Goal: Information Seeking & Learning: Learn about a topic

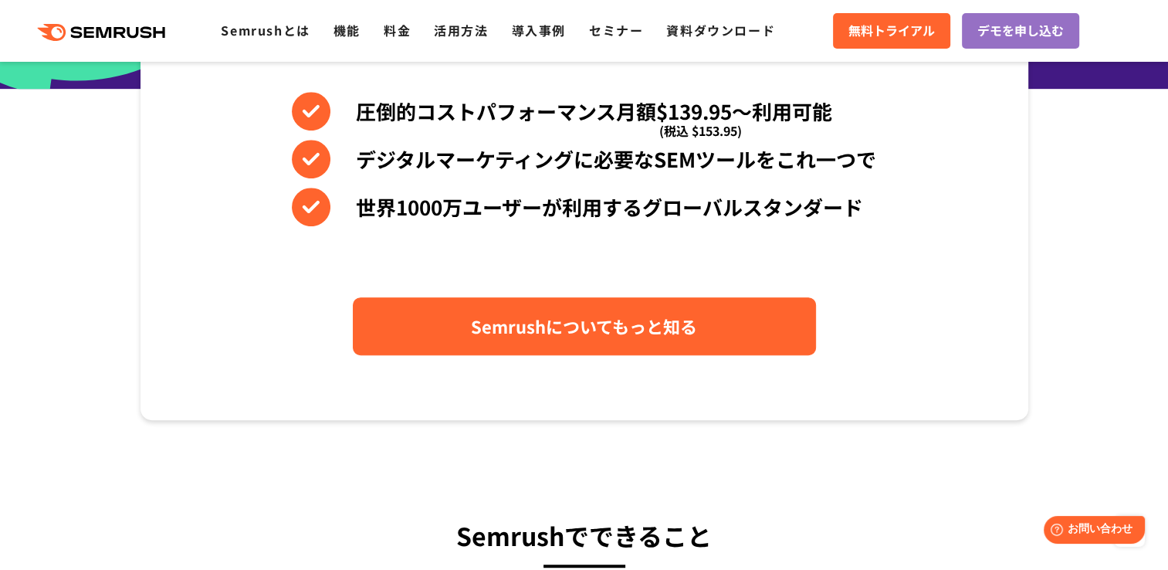
click at [727, 313] on link "Semrushについてもっと知る" at bounding box center [584, 326] width 463 height 58
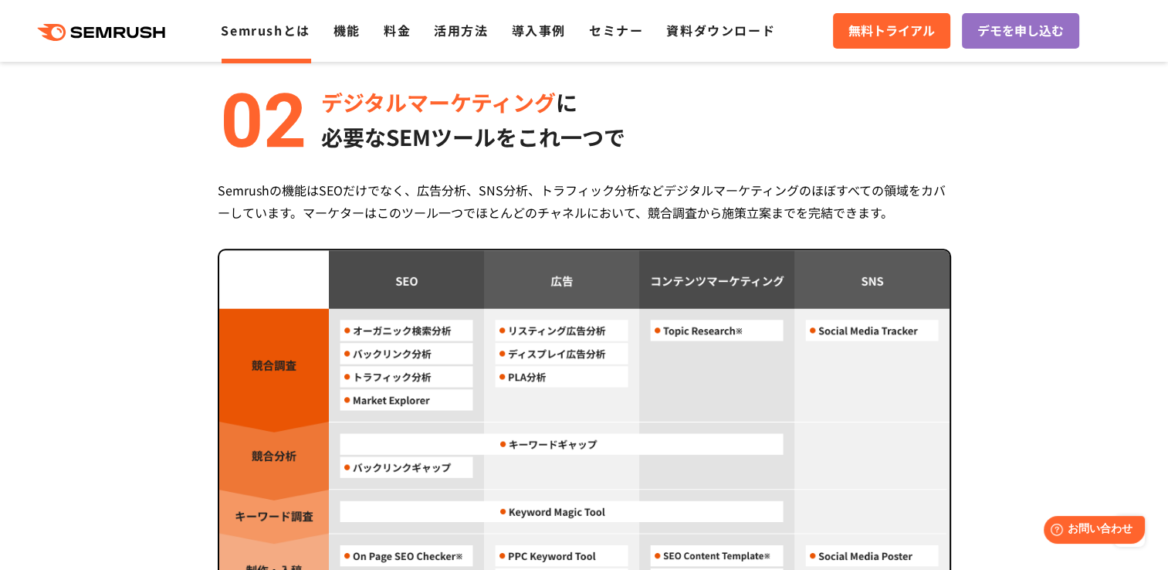
scroll to position [772, 0]
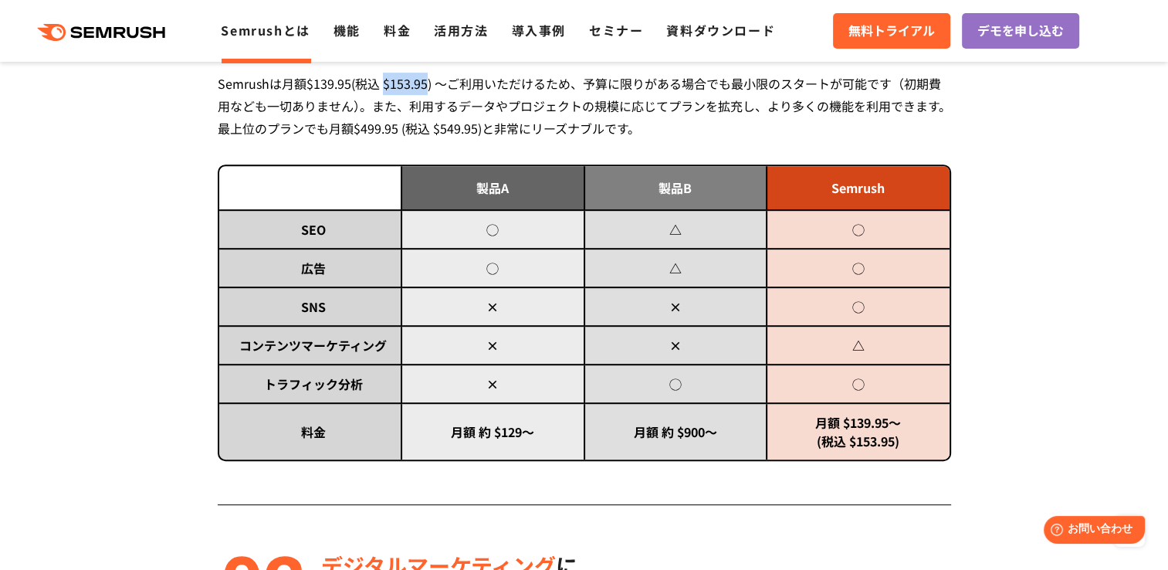
drag, startPoint x: 380, startPoint y: 79, endPoint x: 425, endPoint y: 79, distance: 45.6
click at [425, 79] on div "Semrushは月額$139.95(税込 $153.95) ～ご利用いただけるため、予算に限りがある場合でも最小限のスタートが可能です（初期費用なども一切あり…" at bounding box center [584, 106] width 733 height 67
drag, startPoint x: 425, startPoint y: 79, endPoint x: 416, endPoint y: 80, distance: 9.4
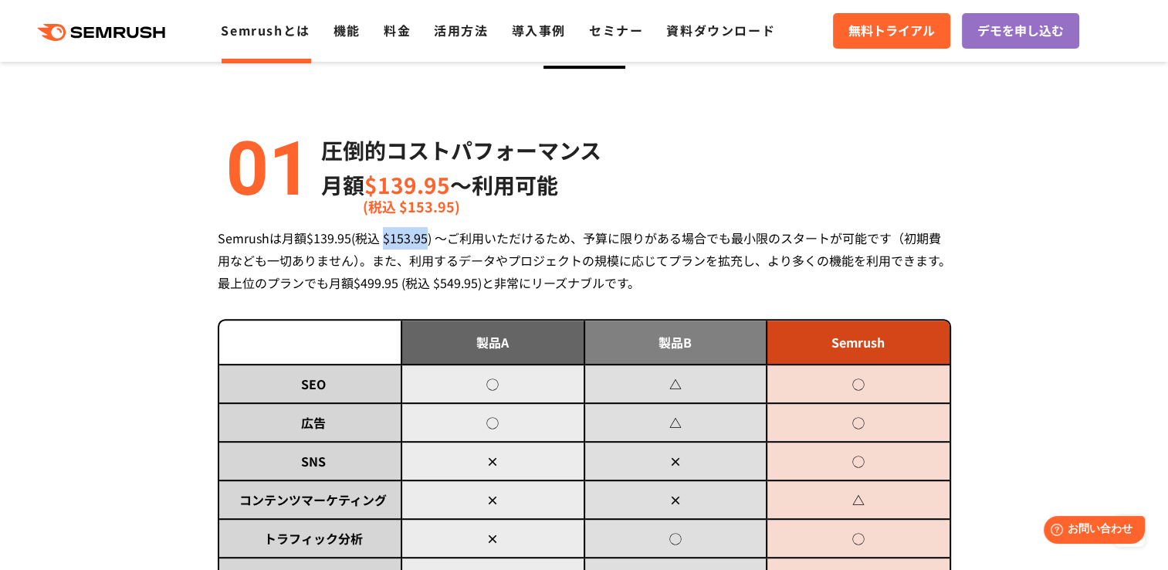
scroll to position [695, 0]
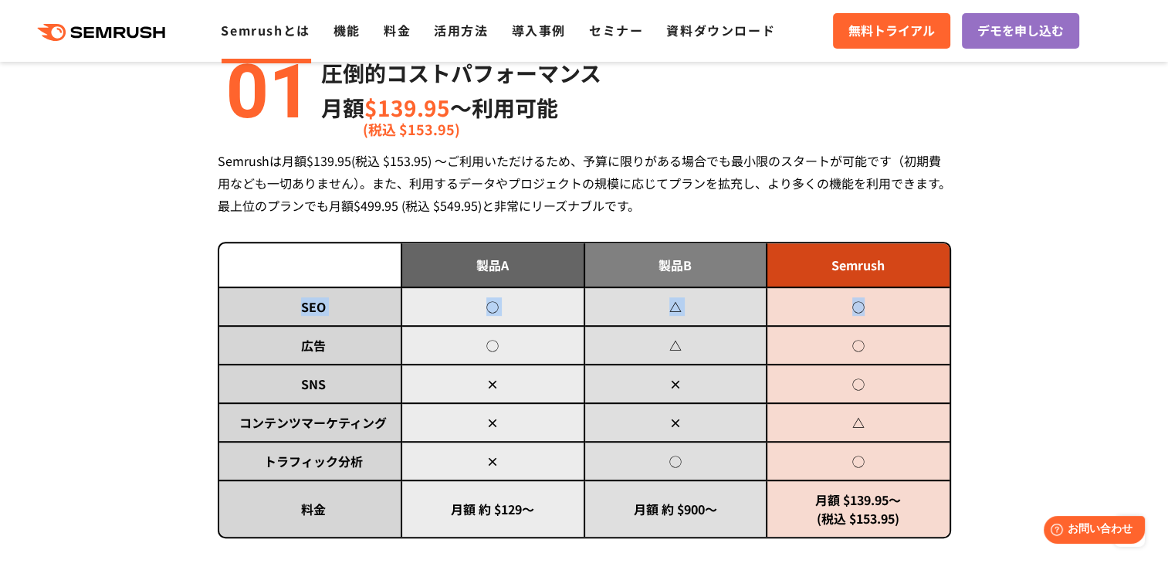
drag, startPoint x: 294, startPoint y: 303, endPoint x: 936, endPoint y: 295, distance: 641.6
click at [936, 295] on tr "SEO ◯ △ ◯" at bounding box center [584, 306] width 730 height 39
drag, startPoint x: 936, startPoint y: 295, endPoint x: 262, endPoint y: 357, distance: 676.9
click at [262, 357] on tr "広告 ◯ △ ◯" at bounding box center [584, 345] width 730 height 39
drag, startPoint x: 262, startPoint y: 357, endPoint x: 305, endPoint y: 388, distance: 52.7
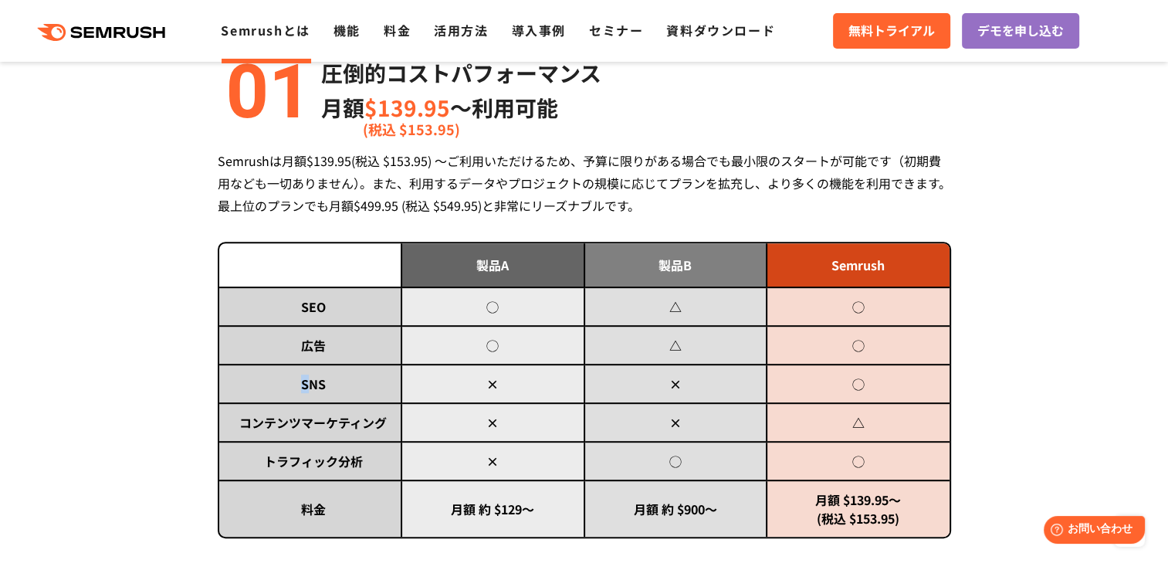
click at [305, 388] on td "SNS" at bounding box center [310, 383] width 183 height 39
click at [302, 384] on td "SNS" at bounding box center [310, 383] width 183 height 39
click at [297, 383] on td "SNS" at bounding box center [310, 383] width 183 height 39
drag, startPoint x: 300, startPoint y: 382, endPoint x: 901, endPoint y: 391, distance: 600.7
click at [901, 391] on tr "SNS × × ◯" at bounding box center [584, 383] width 730 height 39
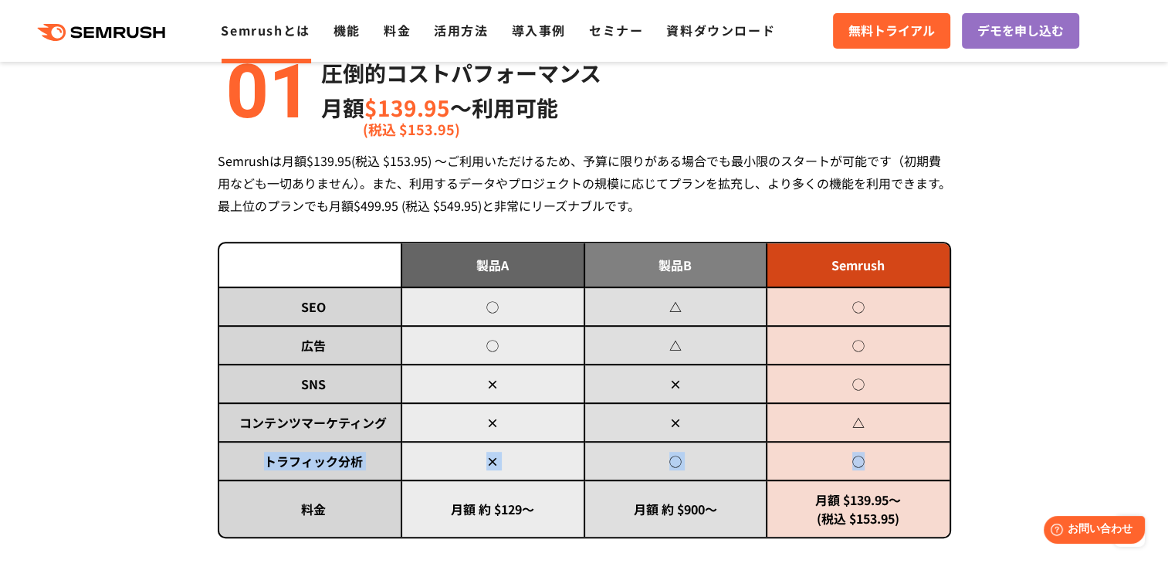
drag, startPoint x: 901, startPoint y: 391, endPoint x: 865, endPoint y: 440, distance: 60.9
click at [865, 440] on tbody "SEO ◯ △ ◯ 広告 ◯ △ ◯ SNS × × ◯ コンテンツマーケティング × × △ トラフィック分析 × ◯ ◯ 料金" at bounding box center [584, 411] width 730 height 249
drag, startPoint x: 865, startPoint y: 440, endPoint x: 865, endPoint y: 422, distance: 18.5
click at [865, 422] on td "△" at bounding box center [858, 422] width 183 height 39
click at [337, 425] on td "コンテンツマーケティング" at bounding box center [310, 422] width 183 height 39
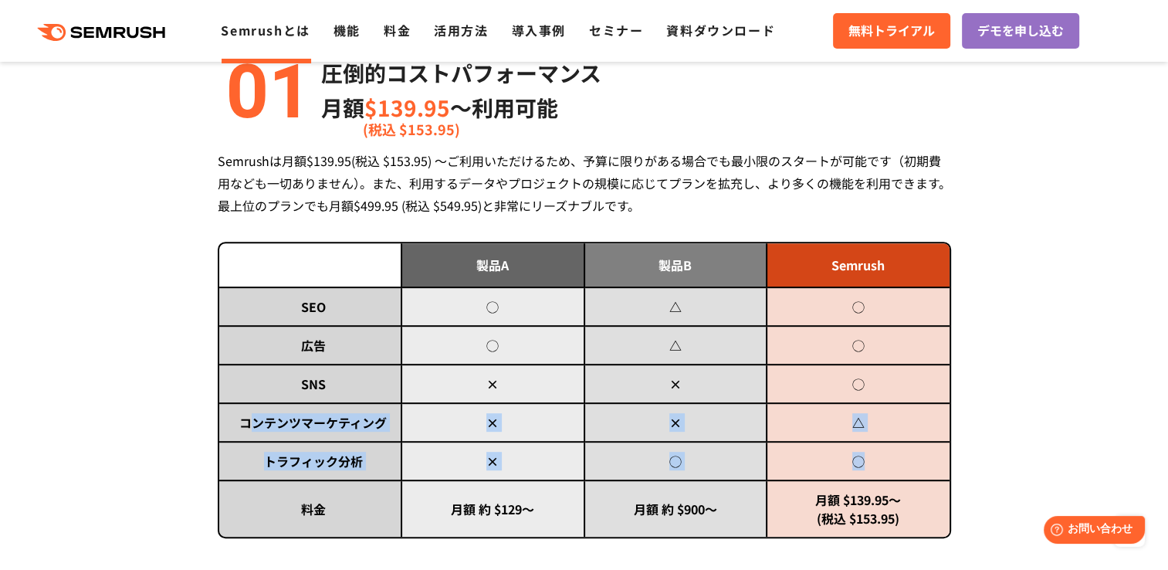
drag, startPoint x: 247, startPoint y: 418, endPoint x: 891, endPoint y: 459, distance: 645.2
click at [891, 459] on tbody "SEO ◯ △ ◯ 広告 ◯ △ ◯ SNS × × ◯ コンテンツマーケティング × × △ トラフィック分析 × ◯ ◯ 料金" at bounding box center [584, 411] width 730 height 249
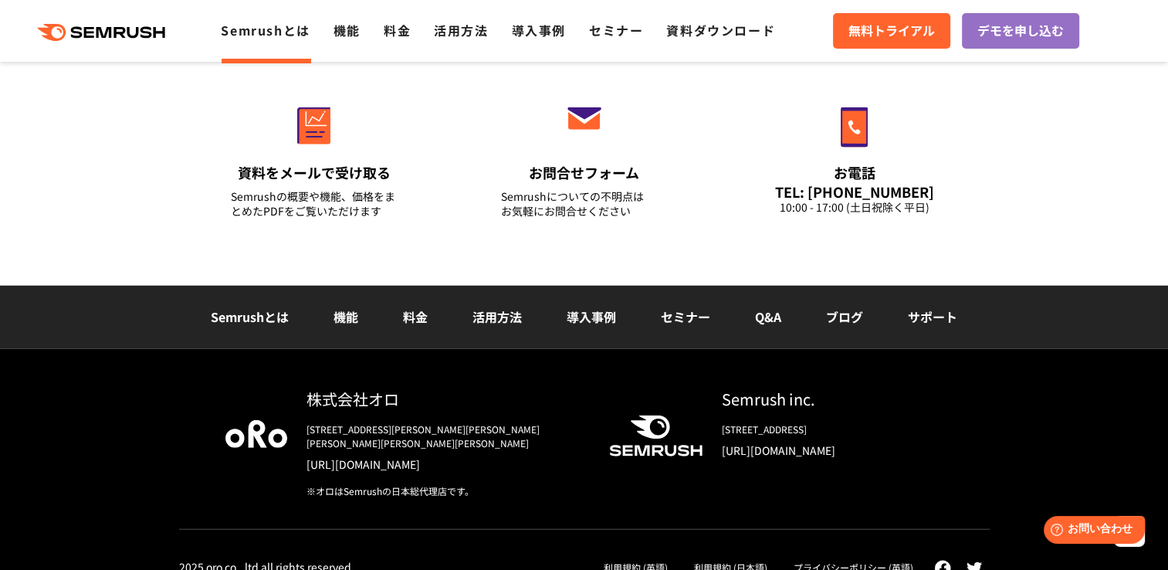
scroll to position [3837, 0]
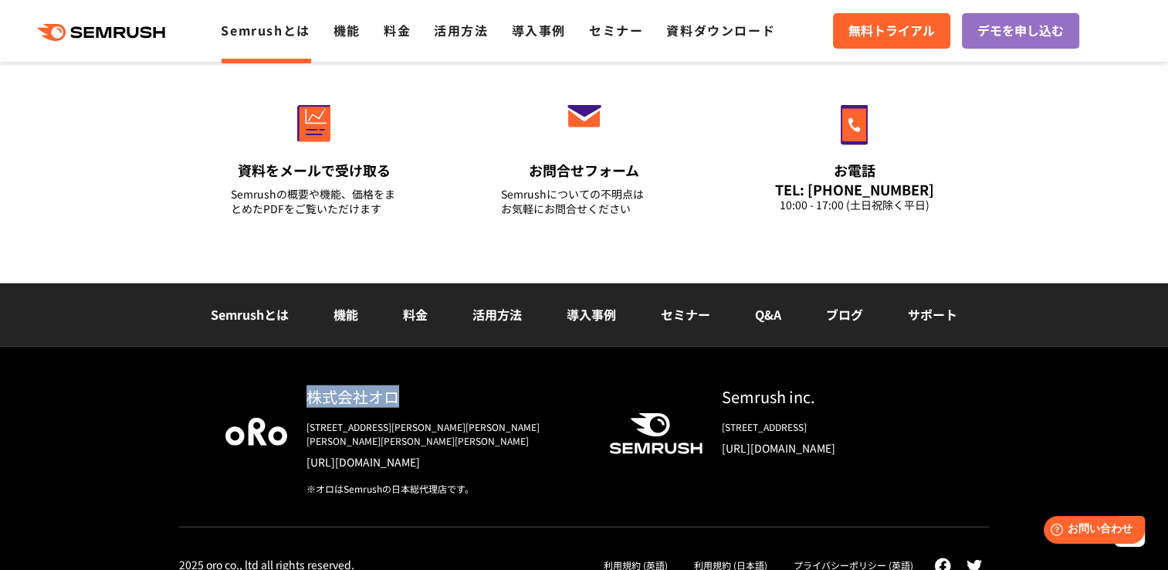
drag, startPoint x: 307, startPoint y: 391, endPoint x: 422, endPoint y: 398, distance: 115.2
click at [422, 398] on div "株式会社オロ" at bounding box center [446, 396] width 278 height 22
copy div "株式会社オロ"
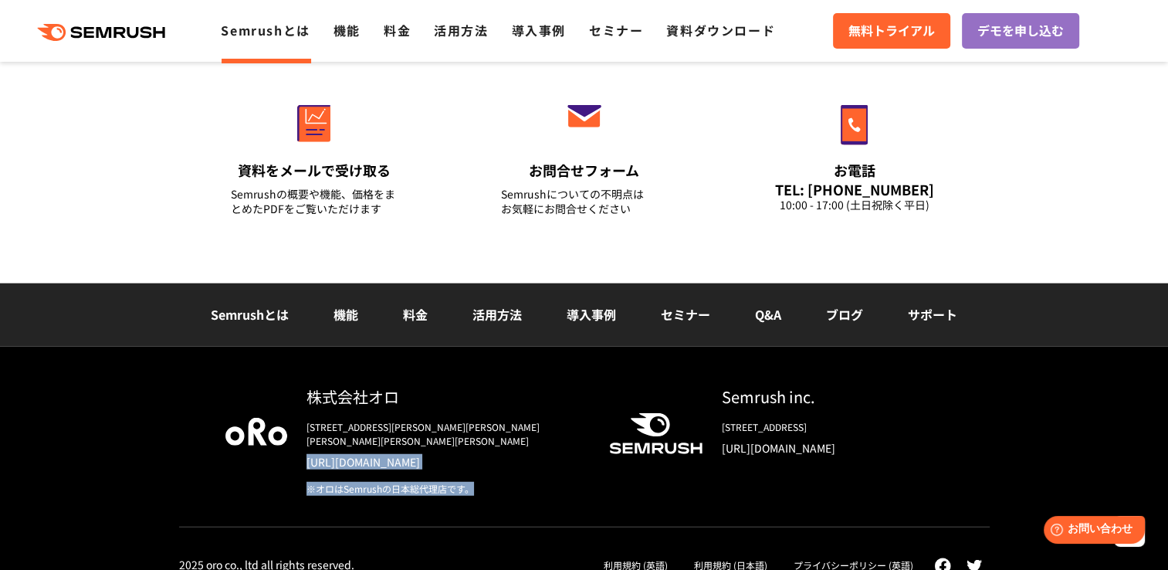
drag, startPoint x: 565, startPoint y: 452, endPoint x: 303, endPoint y: 442, distance: 262.7
click at [303, 442] on div "株式会社オロ 〒153-0063　東京都目黒区目黒3-9-1 目黒須田ビル https://www.oro.com/ja/ ※オロはSemrushの日本総代理…" at bounding box center [435, 440] width 297 height 110
copy div "https://www.oro.com/ja/ ※オロはSemrushの日本総代理店です。"
